Goal: Transaction & Acquisition: Book appointment/travel/reservation

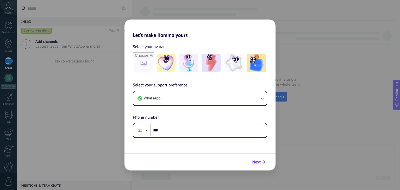
click at [259, 161] on span "Next" at bounding box center [257, 163] width 8 height 4
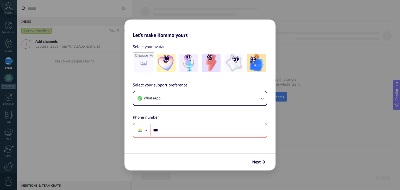
click at [288, 65] on div "Let's make Kommo yours Select your avatar Select your support preference WhatsA…" at bounding box center [200, 95] width 400 height 190
click at [291, 66] on div "Let's make Kommo yours Select your avatar Select your support preference WhatsA…" at bounding box center [200, 95] width 400 height 190
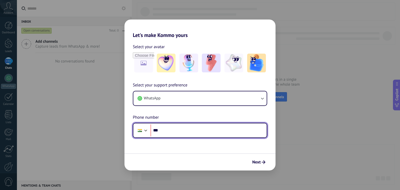
click at [188, 135] on input "***" at bounding box center [209, 131] width 116 height 12
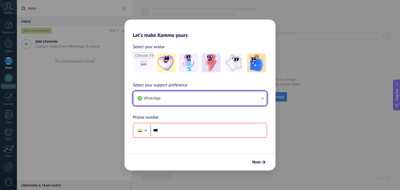
click at [204, 93] on button "WhatsApp" at bounding box center [199, 98] width 133 height 14
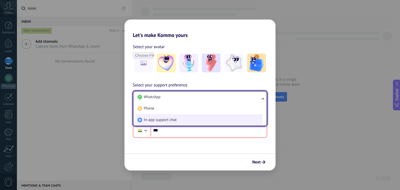
click at [186, 120] on li "In-app support chat" at bounding box center [199, 119] width 127 height 11
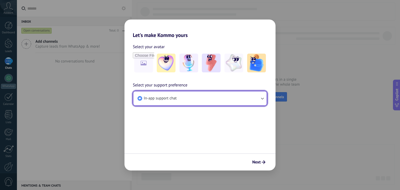
click at [198, 98] on button "In-app support chat" at bounding box center [199, 98] width 133 height 14
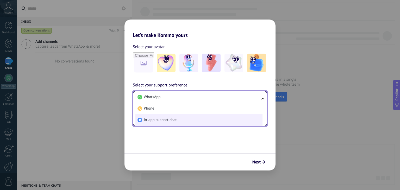
click at [177, 116] on li "In-app support chat" at bounding box center [199, 119] width 127 height 11
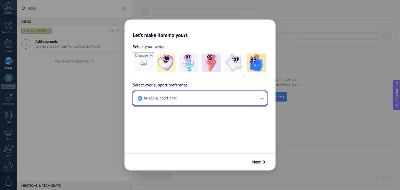
click at [189, 94] on button "In-app support chat" at bounding box center [199, 98] width 133 height 14
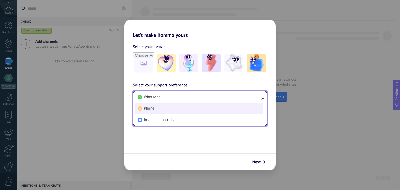
click at [171, 108] on li "Phone" at bounding box center [199, 108] width 127 height 11
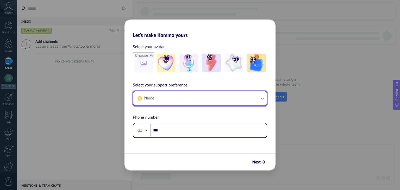
click at [184, 95] on button "Phone" at bounding box center [199, 98] width 133 height 14
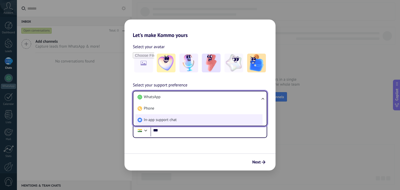
click at [180, 119] on li "In-app support chat" at bounding box center [199, 119] width 127 height 11
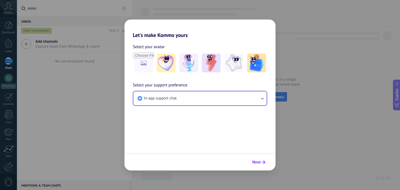
click at [257, 163] on span "Next" at bounding box center [257, 163] width 8 height 4
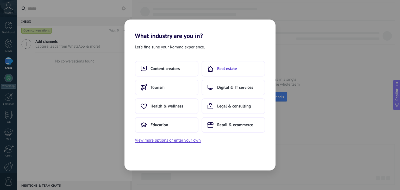
click at [223, 74] on button "Real estate" at bounding box center [234, 69] width 64 height 16
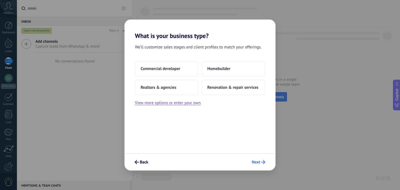
click at [260, 164] on span "Next" at bounding box center [259, 162] width 14 height 4
click at [187, 92] on button "Realtors & agencies" at bounding box center [167, 88] width 64 height 16
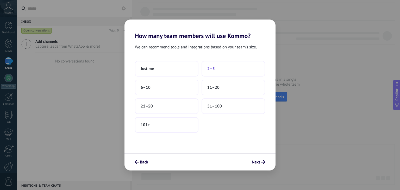
click at [223, 70] on button "2–5" at bounding box center [234, 69] width 64 height 16
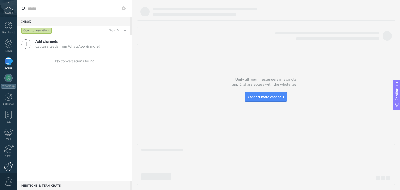
click at [7, 167] on div at bounding box center [8, 166] width 9 height 9
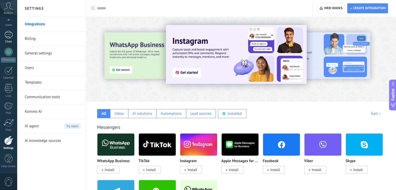
click at [8, 36] on div at bounding box center [8, 35] width 8 height 8
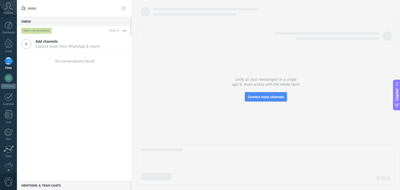
click at [25, 43] on icon at bounding box center [26, 44] width 10 height 10
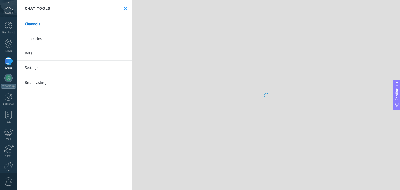
click at [25, 43] on link "Templates" at bounding box center [74, 39] width 115 height 15
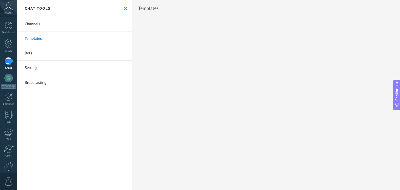
click at [35, 24] on link "Channels" at bounding box center [74, 24] width 115 height 15
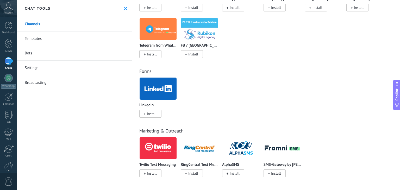
scroll to position [348, 0]
click at [148, 172] on span "Install" at bounding box center [152, 173] width 10 height 5
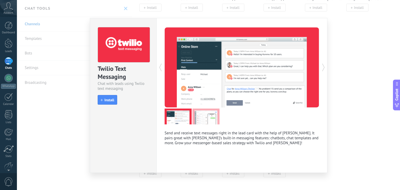
click at [269, 133] on p "Send and receive text messages right in the lead card with the help of Twilio. …" at bounding box center [242, 138] width 155 height 15
click at [358, 36] on div "Twilio Text Messaging Chat with leads using Twilio text messaging install Insta…" at bounding box center [208, 95] width 383 height 190
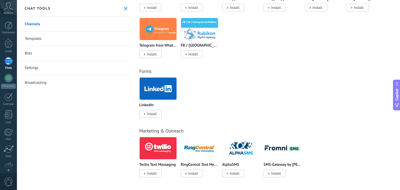
click at [10, 12] on span "Account" at bounding box center [9, 12] width 10 height 3
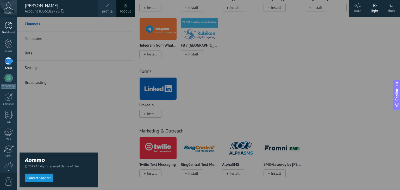
click at [8, 27] on div at bounding box center [9, 26] width 8 height 8
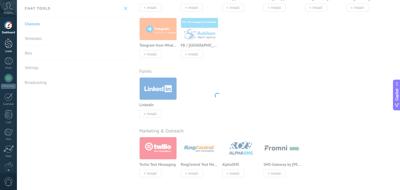
click at [8, 43] on div at bounding box center [9, 44] width 8 height 10
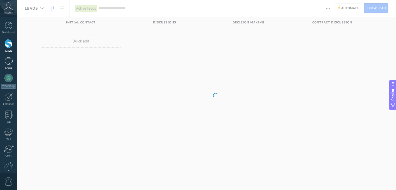
click at [8, 65] on link "Chats" at bounding box center [8, 63] width 17 height 13
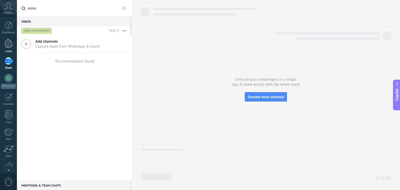
click at [8, 48] on link "Leads" at bounding box center [8, 46] width 17 height 15
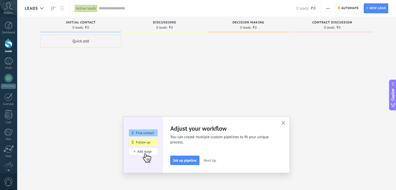
click at [286, 118] on div "Adjust your workflow You can create multiple custom pipelines to fit your uniqu…" at bounding box center [206, 145] width 167 height 57
click at [66, 9] on link at bounding box center [62, 8] width 9 height 10
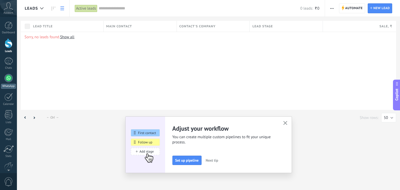
click at [9, 78] on div at bounding box center [8, 78] width 8 height 8
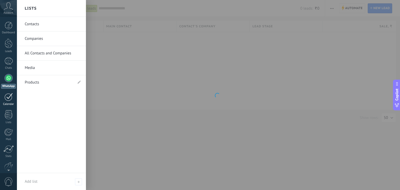
click at [8, 99] on div at bounding box center [8, 97] width 8 height 8
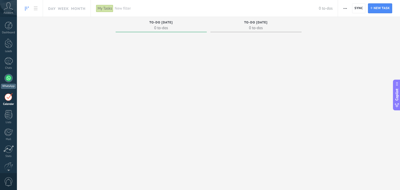
click at [9, 82] on div at bounding box center [8, 78] width 8 height 8
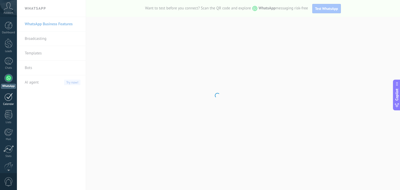
click at [7, 97] on div at bounding box center [8, 97] width 8 height 8
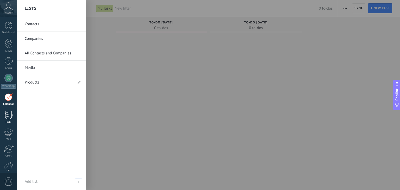
click at [7, 113] on div at bounding box center [9, 114] width 8 height 9
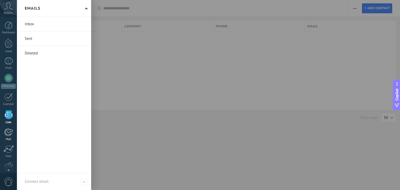
click at [9, 129] on div at bounding box center [8, 132] width 9 height 8
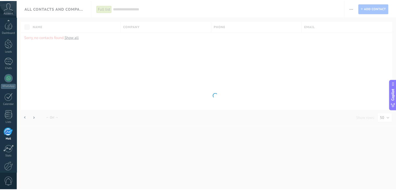
scroll to position [26, 0]
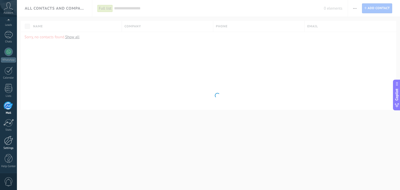
click at [8, 142] on div at bounding box center [8, 140] width 9 height 9
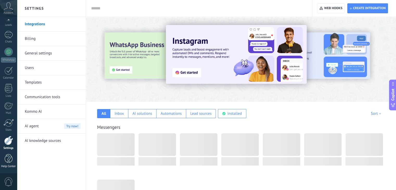
click at [8, 156] on div at bounding box center [9, 158] width 8 height 9
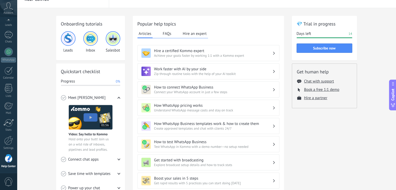
scroll to position [8, 0]
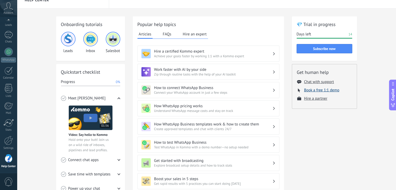
click at [322, 88] on button "Book a free 1:1 demo" at bounding box center [321, 90] width 35 height 5
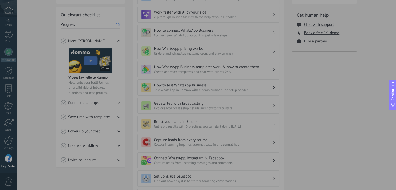
scroll to position [131, 0]
